Goal: Communication & Community: Ask a question

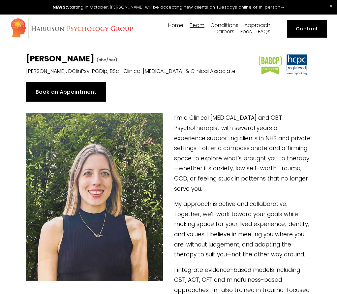
click at [297, 31] on link "Contact" at bounding box center [307, 29] width 40 height 18
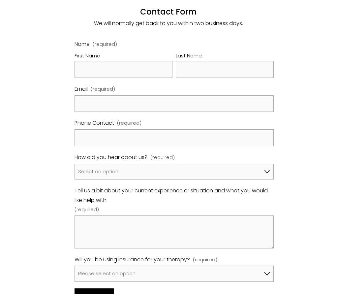
scroll to position [376, 0]
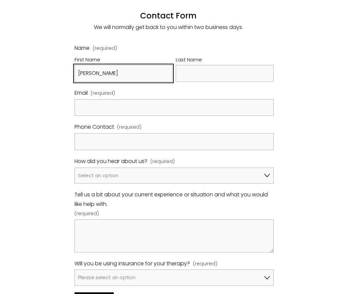
type input "[PERSON_NAME]"
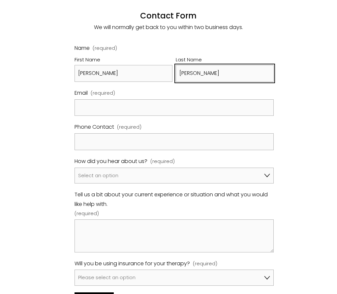
type input "[PERSON_NAME]"
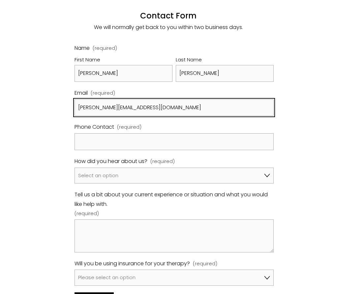
type input "[PERSON_NAME][EMAIL_ADDRESS][DOMAIN_NAME]"
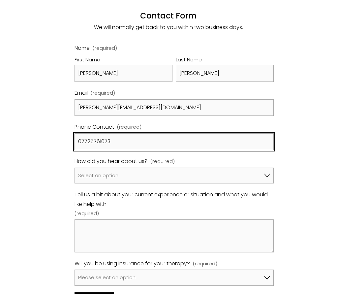
type input "07725761073"
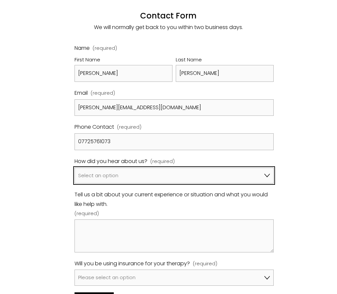
select select "Bupa Website"
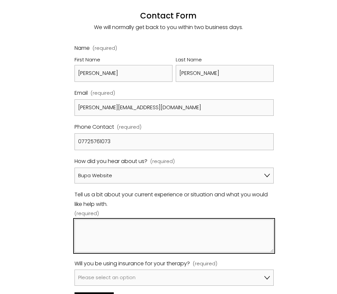
click at [131, 219] on textarea "Tell us a bit about your current experience or situation and what you would lik…" at bounding box center [174, 235] width 199 height 33
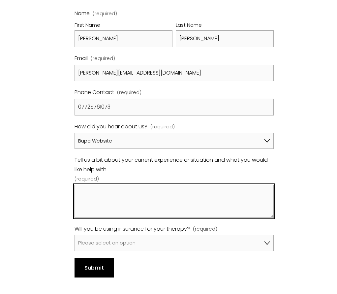
scroll to position [416, 0]
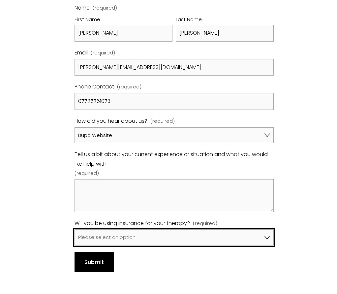
select select "Yes, I will be using Bupa"
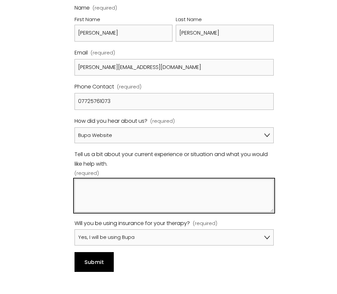
click at [172, 179] on textarea "Tell us a bit about your current experience or situation and what you would lik…" at bounding box center [174, 195] width 199 height 33
drag, startPoint x: 142, startPoint y: 166, endPoint x: 160, endPoint y: 166, distance: 18.1
click at [160, 179] on textarea "Hi there, I am seeking" at bounding box center [174, 195] width 199 height 33
drag, startPoint x: 160, startPoint y: 166, endPoint x: 104, endPoint y: 167, distance: 56.4
click at [104, 179] on textarea "Hi there, I am seeking a therapi" at bounding box center [174, 195] width 199 height 33
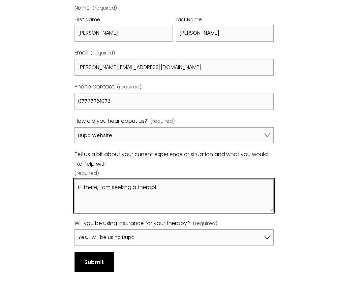
drag, startPoint x: 102, startPoint y: 168, endPoint x: 185, endPoint y: 169, distance: 83.1
click at [185, 179] on textarea "Hi there, I am seeking a therapi" at bounding box center [174, 195] width 199 height 33
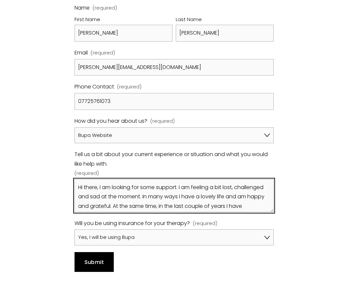
drag, startPoint x: 159, startPoint y: 188, endPoint x: 251, endPoint y: 188, distance: 92.0
click at [251, 188] on textarea "Hi there, I am looking for some support. I am feeling a bit lost, challenged an…" at bounding box center [174, 195] width 199 height 33
drag, startPoint x: 235, startPoint y: 188, endPoint x: 159, endPoint y: 186, distance: 75.9
click at [159, 186] on textarea "Hi there, I am looking for some support. I am feeling a bit lost, challenged an…" at bounding box center [174, 195] width 199 height 33
drag, startPoint x: 244, startPoint y: 188, endPoint x: 192, endPoint y: 186, distance: 52.1
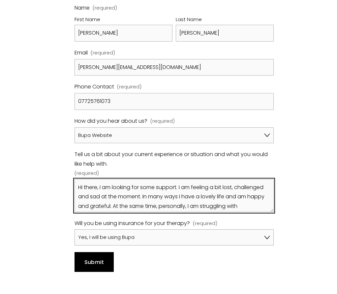
click at [192, 186] on textarea "Hi there, I am looking for some support. I am feeling a bit lost, challenged an…" at bounding box center [174, 195] width 199 height 33
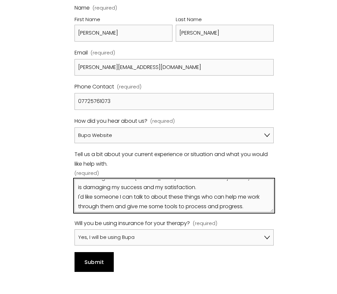
scroll to position [81, 0]
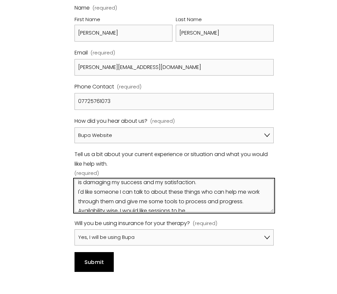
drag, startPoint x: 192, startPoint y: 189, endPoint x: 142, endPoint y: 188, distance: 50.8
click at [142, 188] on textarea "Hi there, I am looking for some support. I am feeling a bit lost, challenged an…" at bounding box center [174, 195] width 199 height 33
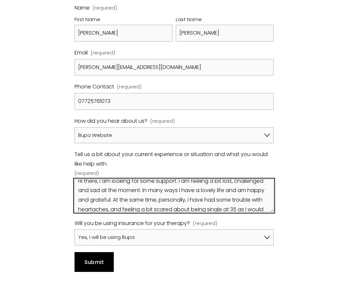
scroll to position [0, 0]
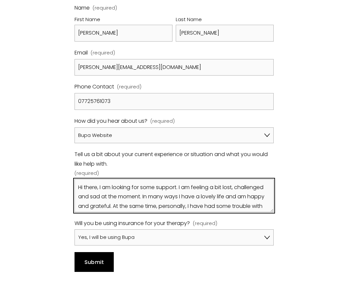
drag, startPoint x: 90, startPoint y: 191, endPoint x: 69, endPoint y: 142, distance: 53.5
type textarea "Hi there, I am looking for some support. I am feeling a bit lost, challenged an…"
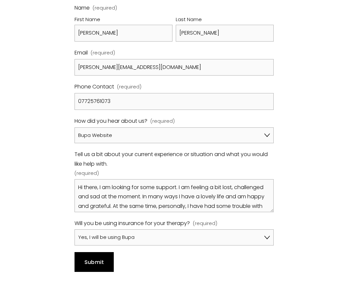
click at [97, 258] on span "Submit" at bounding box center [94, 262] width 20 height 8
